Goal: Task Accomplishment & Management: Manage account settings

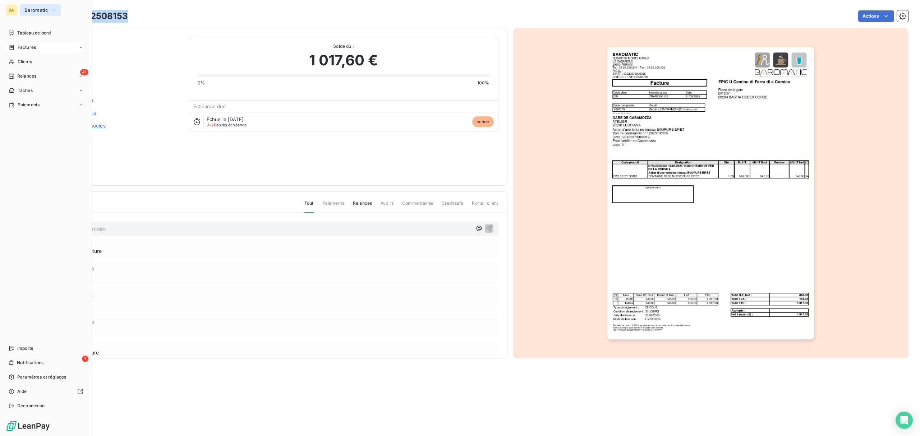
click at [26, 12] on span "Baromatic" at bounding box center [36, 10] width 24 height 6
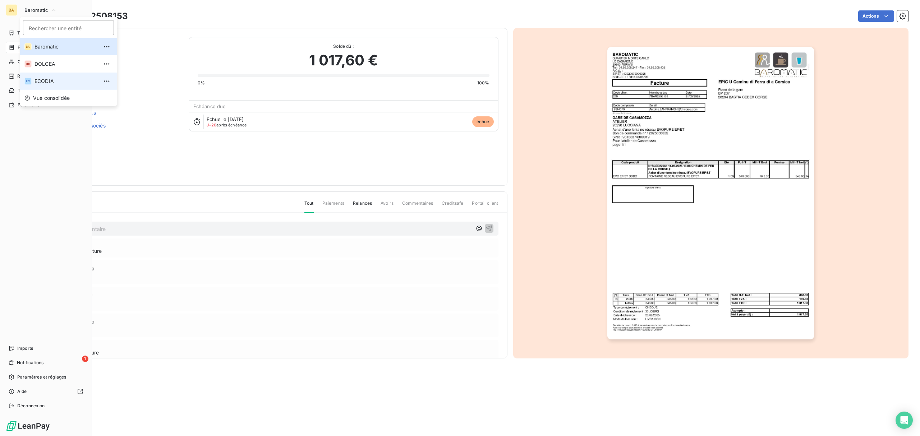
click at [51, 78] on span "ECODIA" at bounding box center [67, 81] width 64 height 7
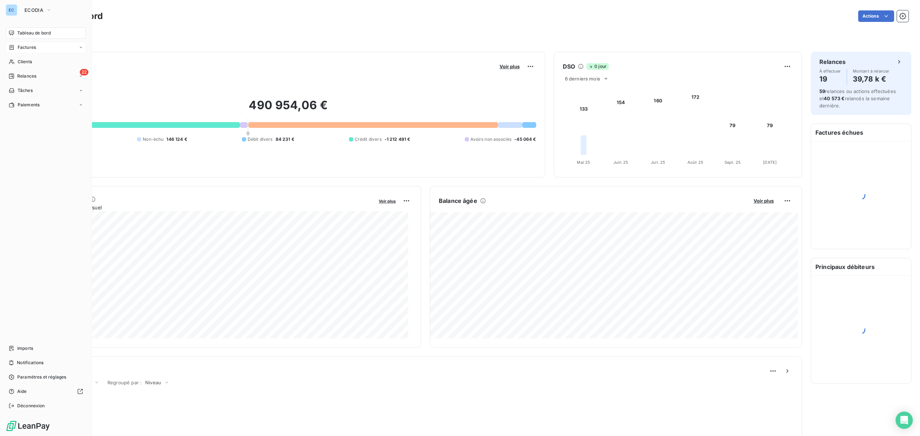
click at [33, 48] on span "Factures" at bounding box center [27, 47] width 18 height 6
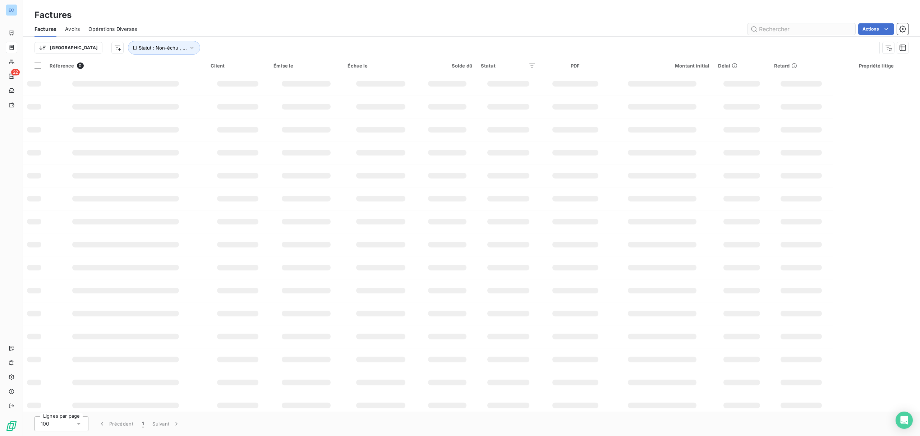
click at [768, 32] on input "text" at bounding box center [802, 29] width 108 height 12
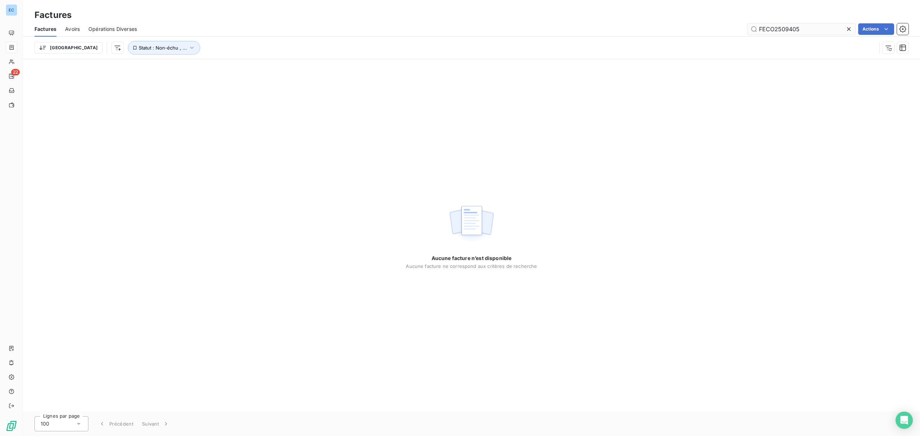
type input "FECO2509405"
click at [139, 45] on span "Statut : Non-échu , ..." at bounding box center [163, 48] width 48 height 6
click at [249, 62] on div "non-échue échue" at bounding box center [225, 66] width 104 height 15
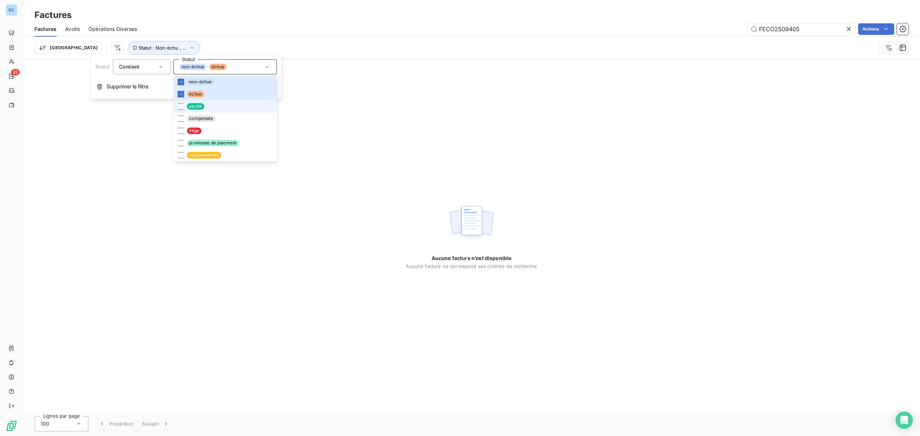
click at [203, 111] on li "payée" at bounding box center [225, 106] width 104 height 12
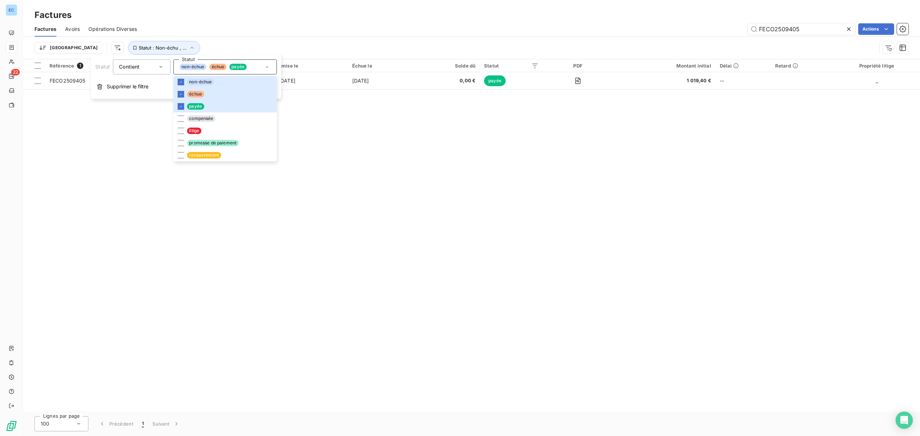
click at [361, 141] on div "Référence 1 Client Émise le Échue le Solde dû Statut PDF Montant initial Délai …" at bounding box center [471, 235] width 897 height 353
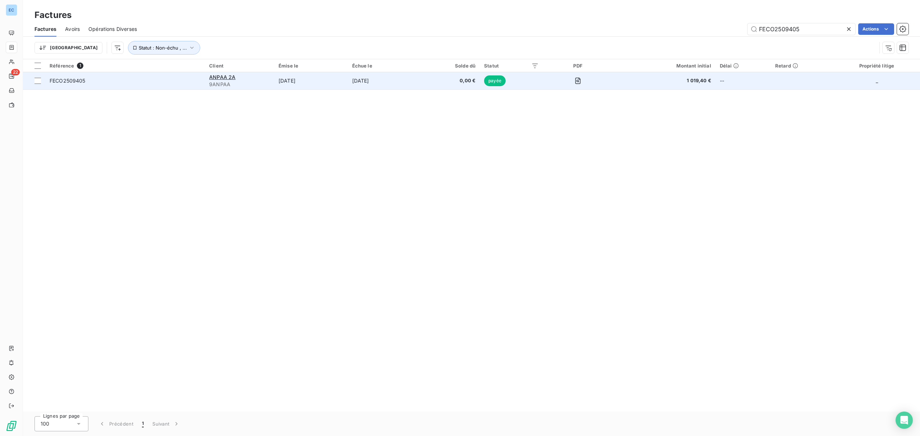
click at [366, 86] on td "[DATE]" at bounding box center [385, 80] width 74 height 17
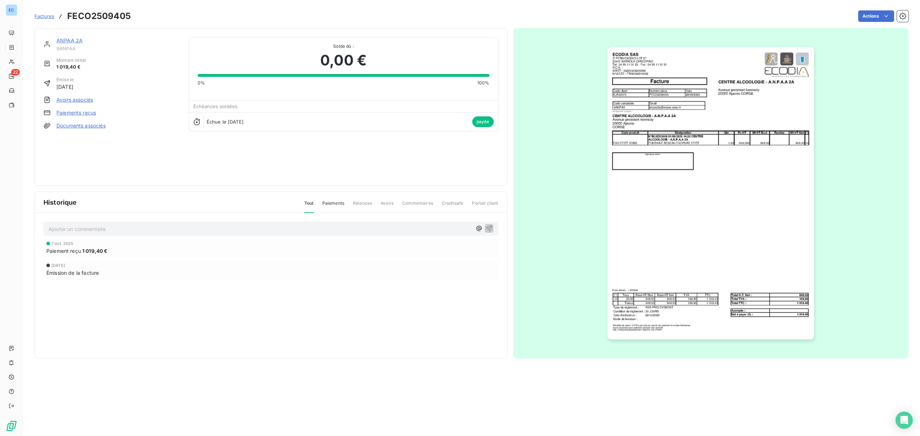
click at [73, 41] on link "ANPAA 2A" at bounding box center [69, 40] width 26 height 6
